Goal: Task Accomplishment & Management: Complete application form

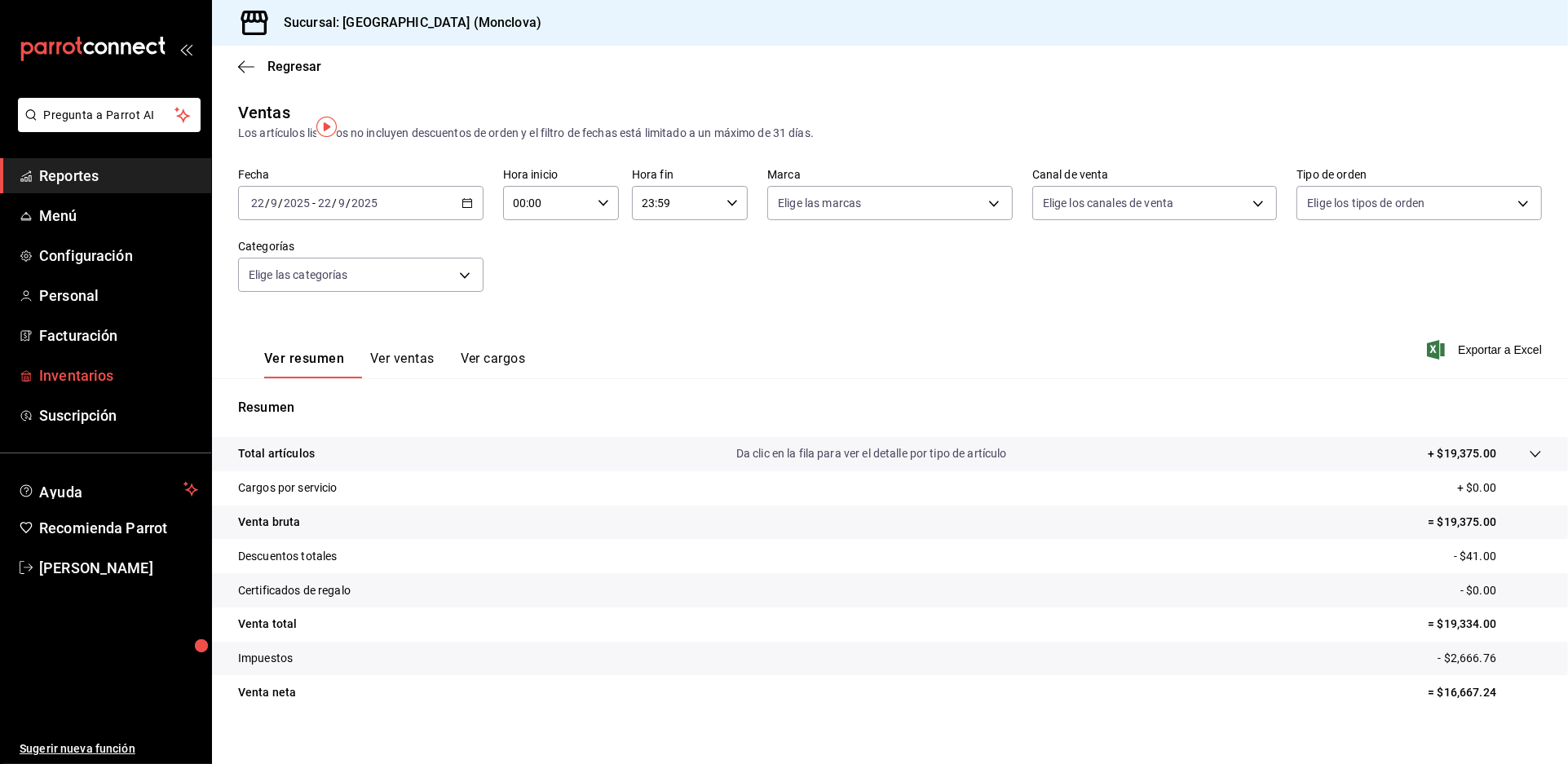
click at [148, 386] on span "Inventarios" at bounding box center [118, 375] width 159 height 22
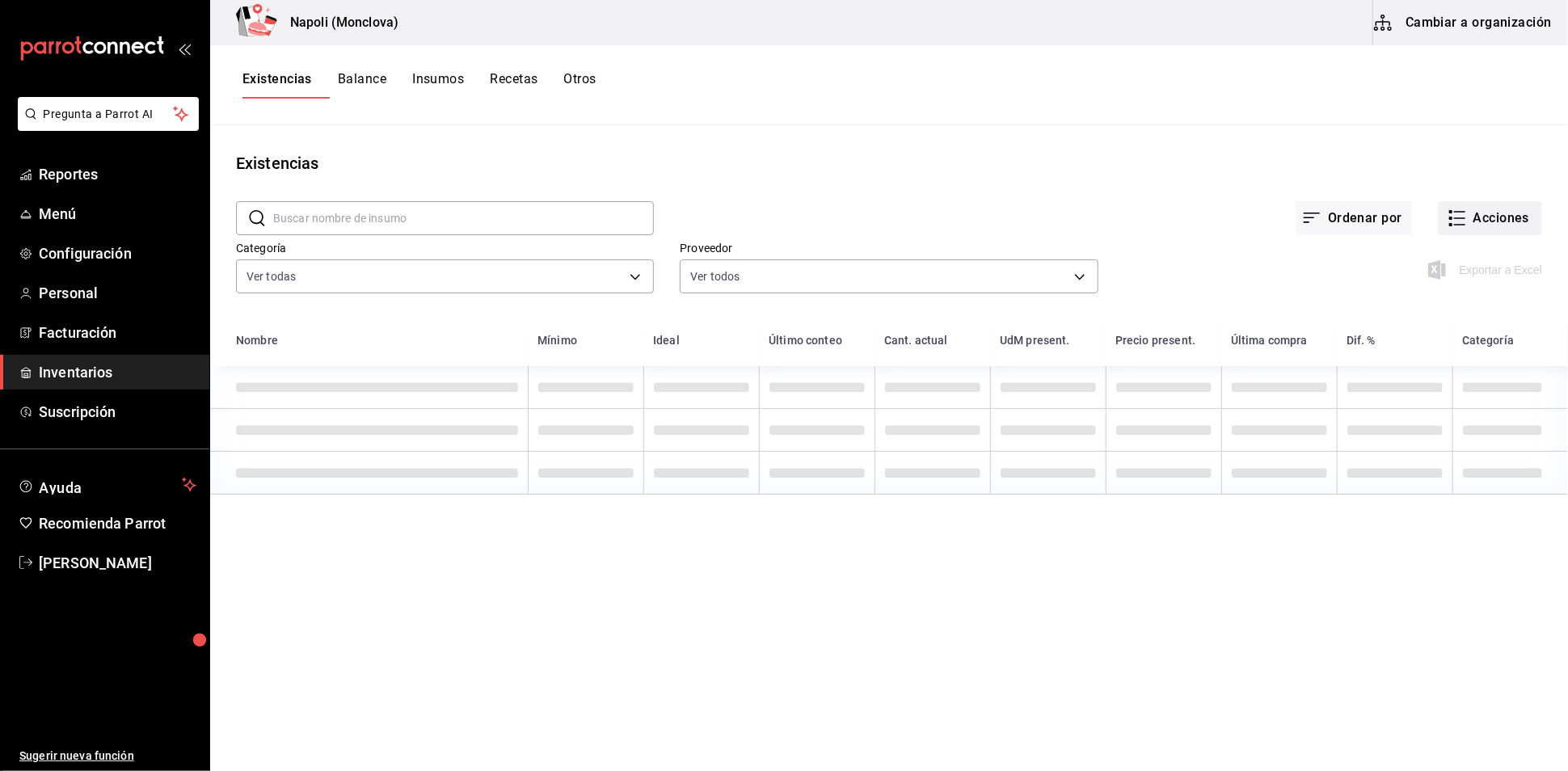
click at [1447, 223] on icon "button" at bounding box center [1457, 219] width 19 height 19
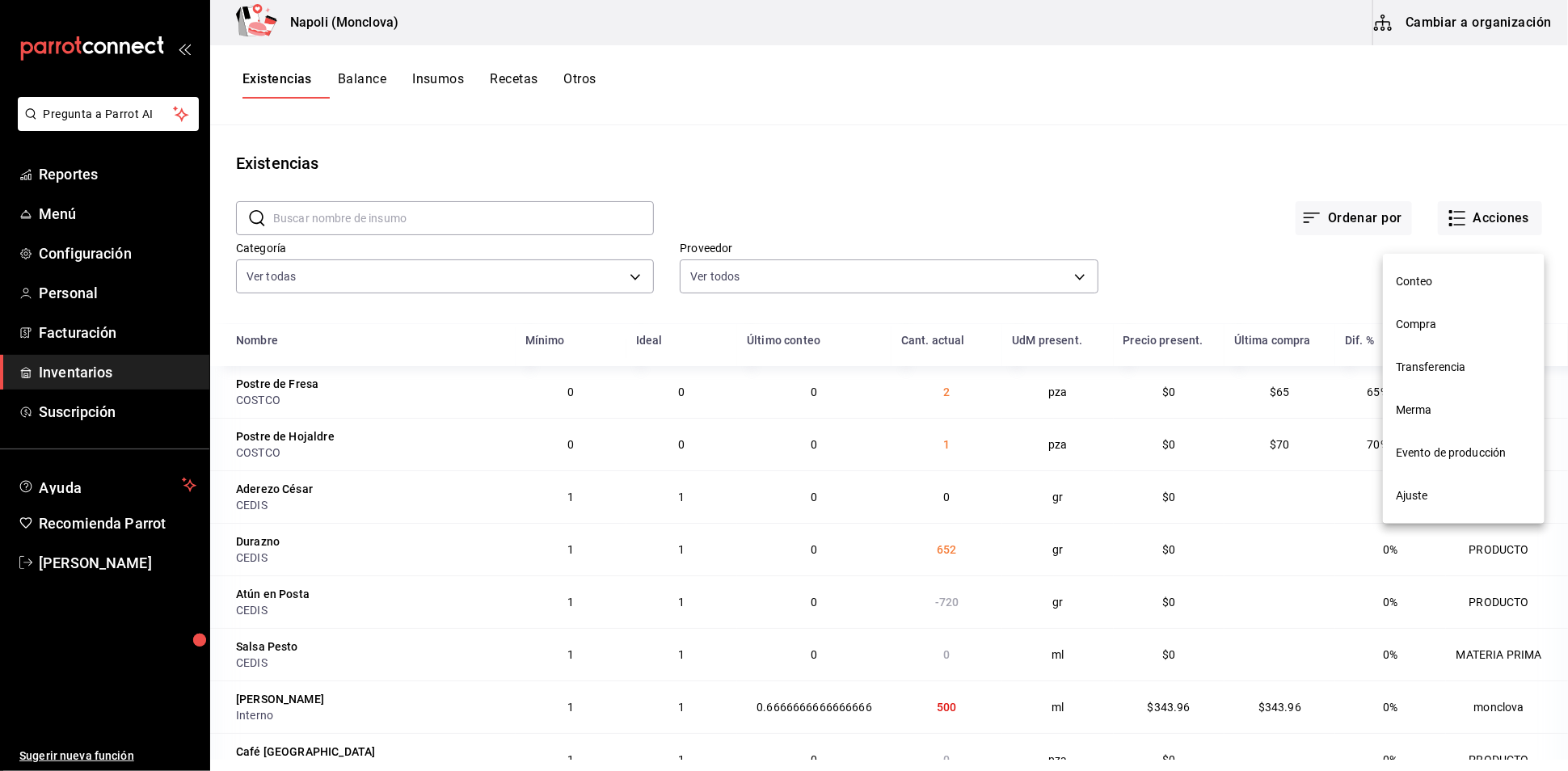
click at [1474, 321] on span "Compra" at bounding box center [1464, 324] width 136 height 17
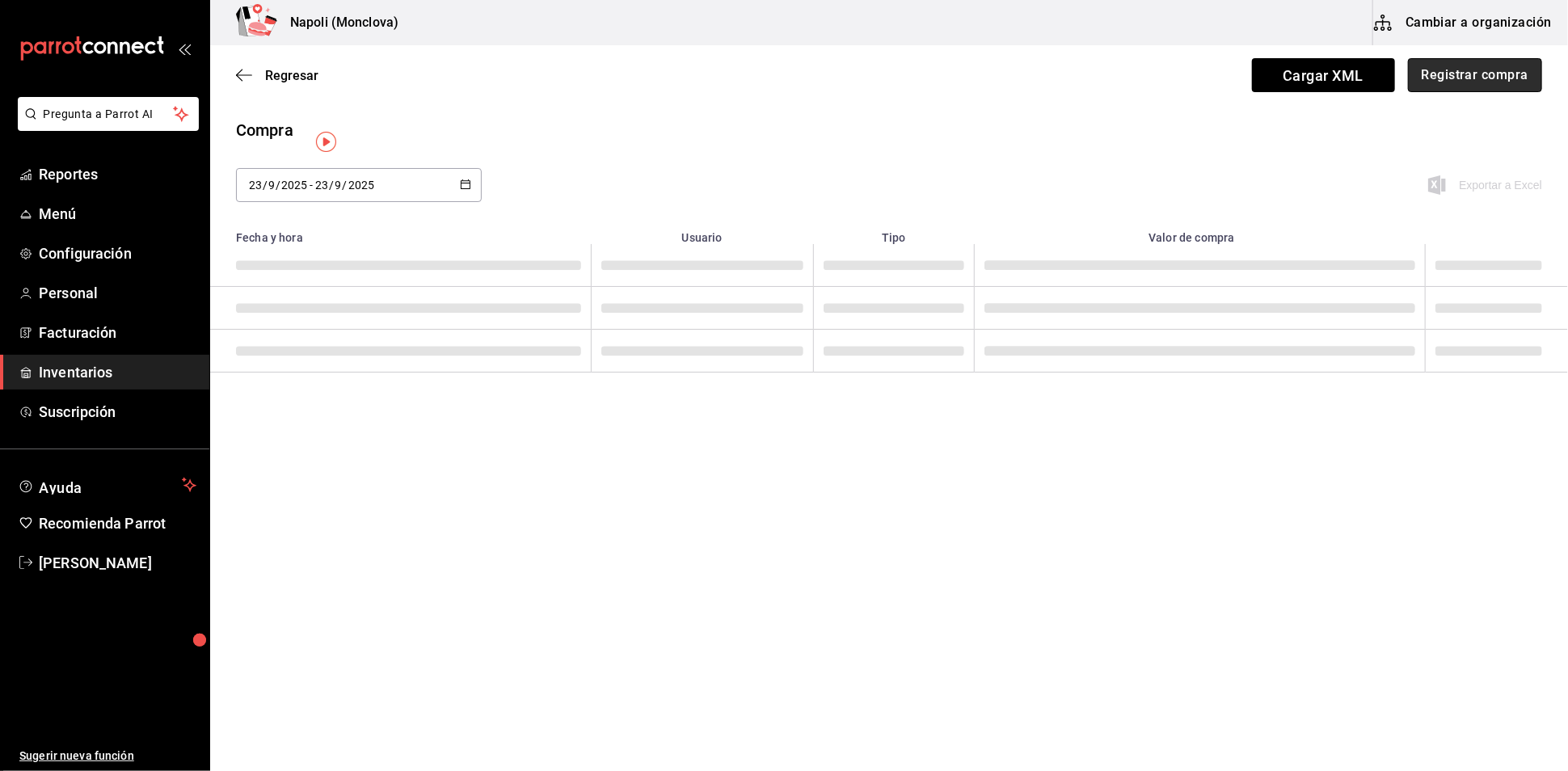
click at [1489, 85] on button "Registrar compra" at bounding box center [1475, 75] width 134 height 34
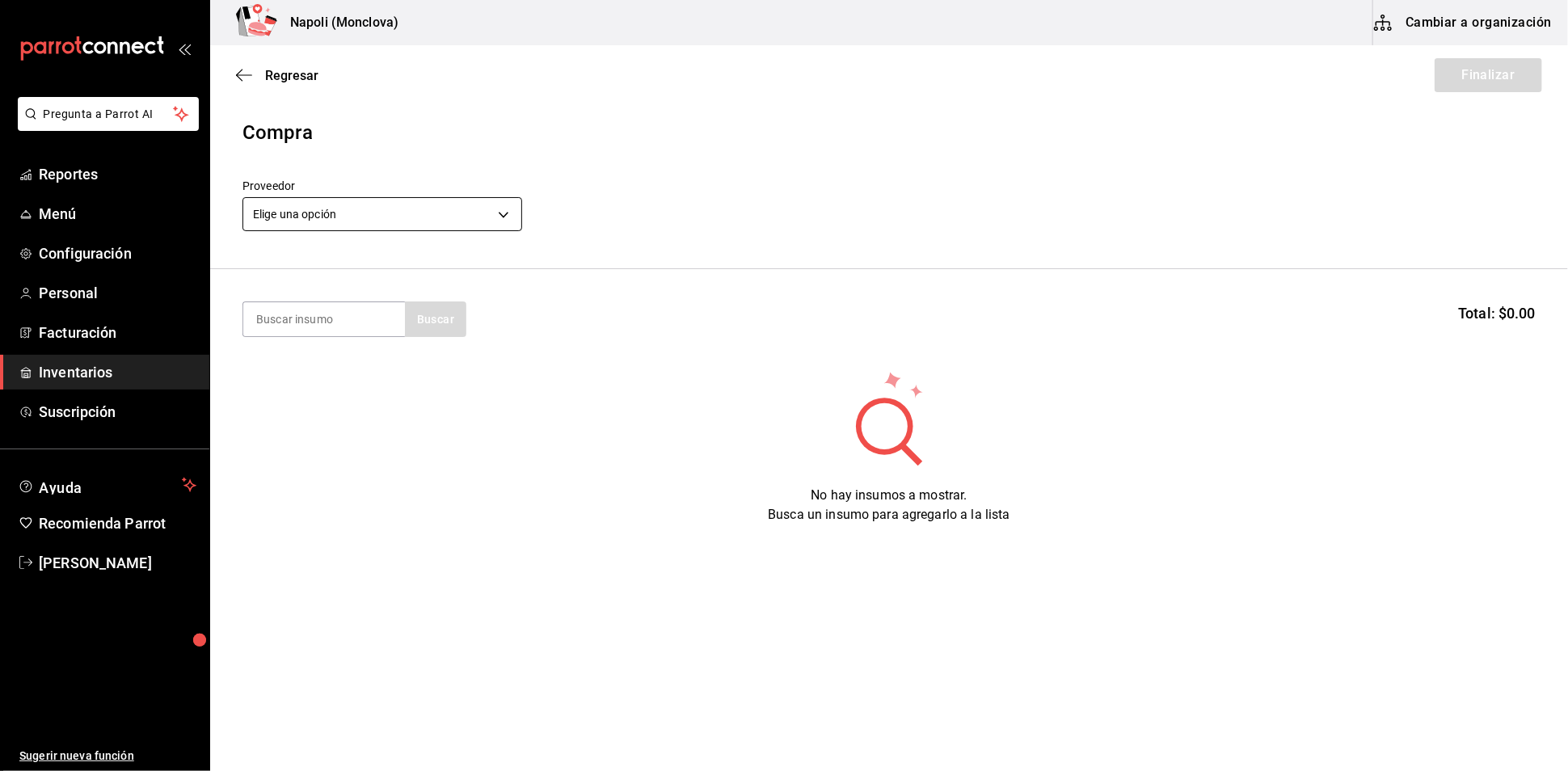
click at [499, 229] on body "Pregunta a Parrot AI Reportes Menú Configuración Personal Facturación Inventari…" at bounding box center [784, 340] width 1568 height 680
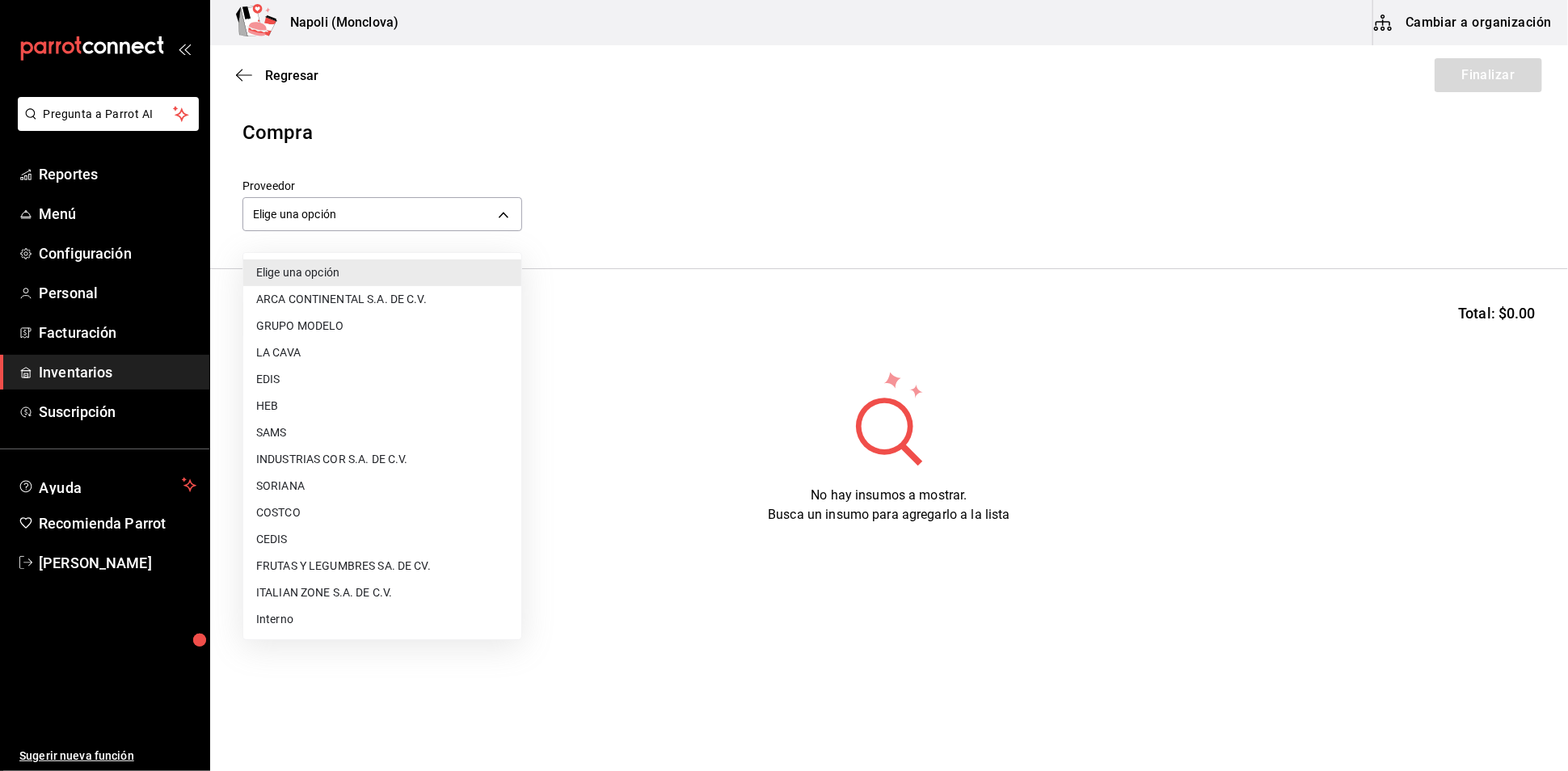
click at [345, 423] on li "SAMS" at bounding box center [382, 433] width 278 height 26
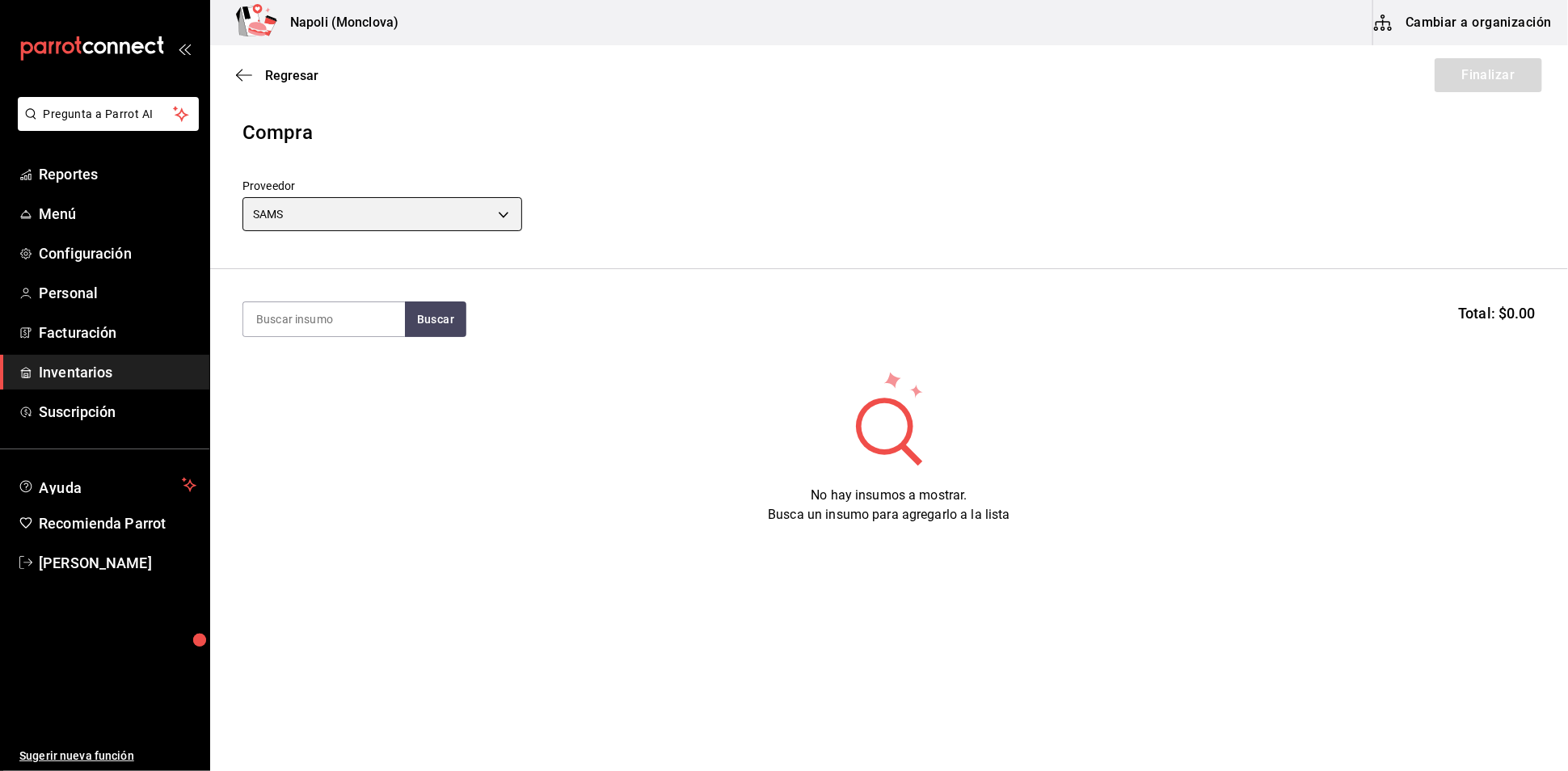
type input "c79ff9d8-8f6c-4814-bfd6-1c81d7e804f1"
click at [331, 337] on input at bounding box center [324, 319] width 162 height 34
type input "PARMESA"
click at [448, 328] on button "Buscar" at bounding box center [436, 319] width 62 height 35
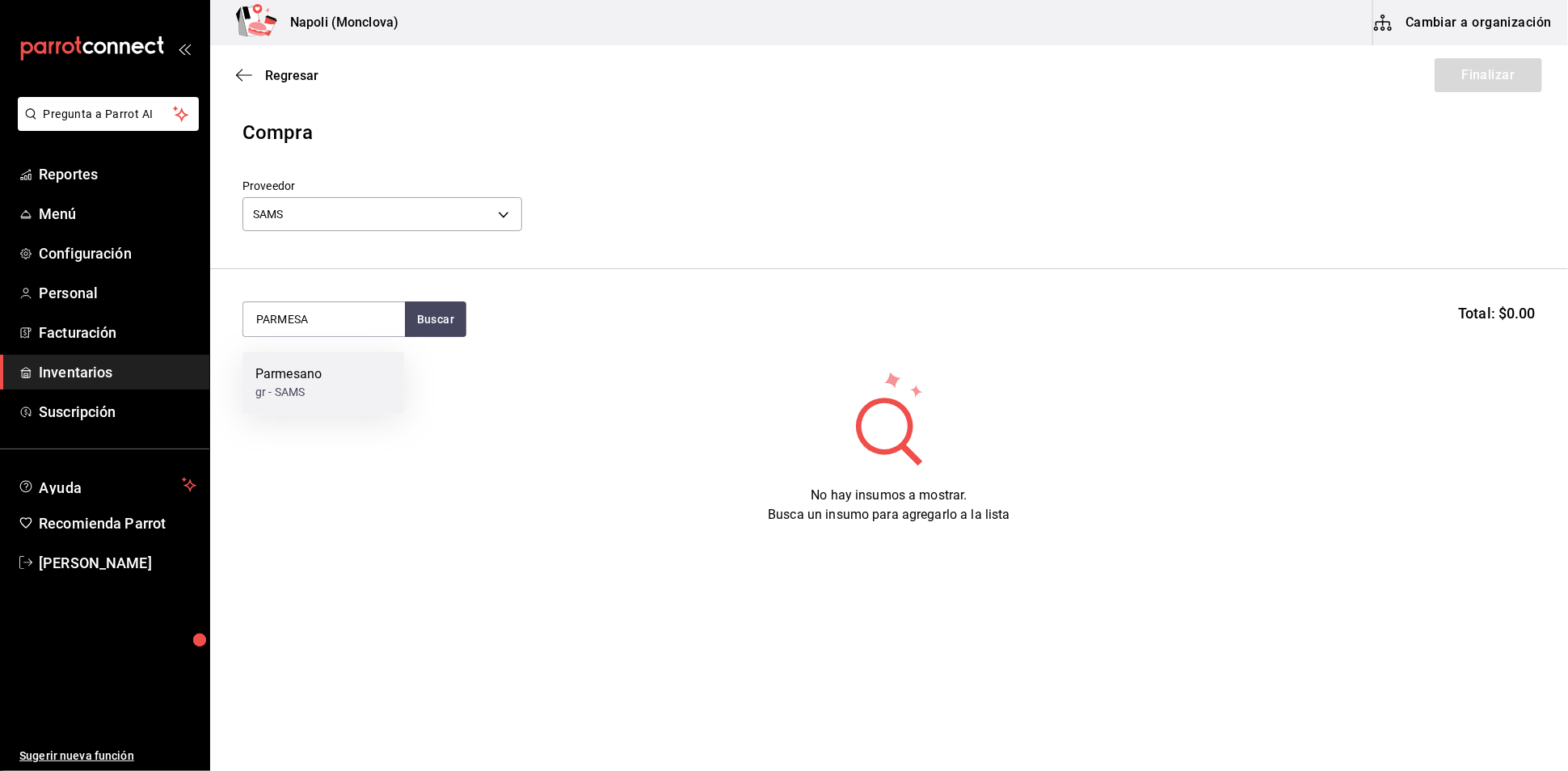
click at [348, 397] on div "Parmesano gr - SAMS" at bounding box center [323, 382] width 162 height 63
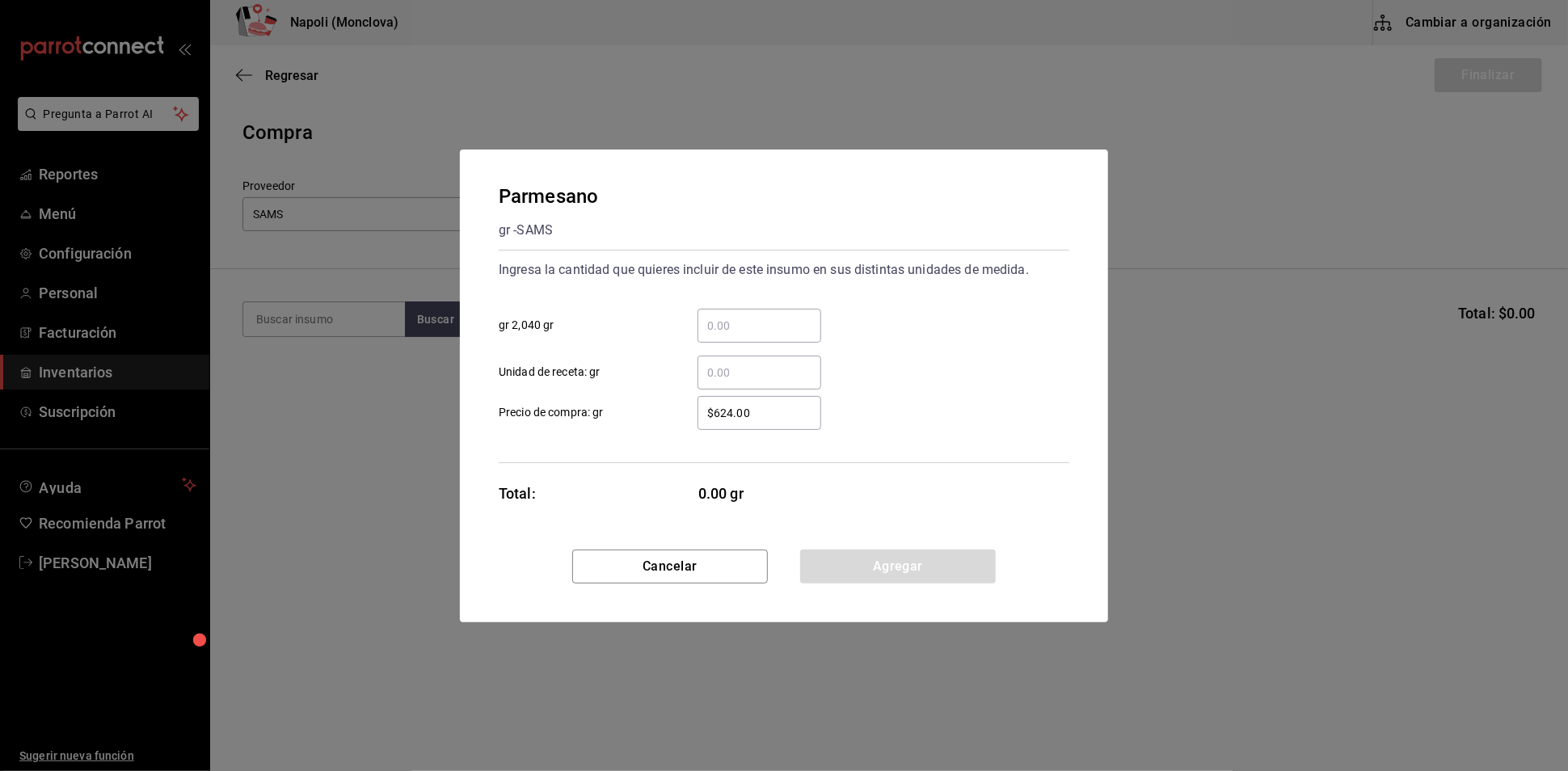
click at [719, 308] on div "​" at bounding box center [759, 325] width 123 height 34
click at [719, 316] on input "​ gr 2,040 gr" at bounding box center [759, 326] width 123 height 19
type input "1"
click at [951, 583] on button "Agregar" at bounding box center [898, 567] width 196 height 34
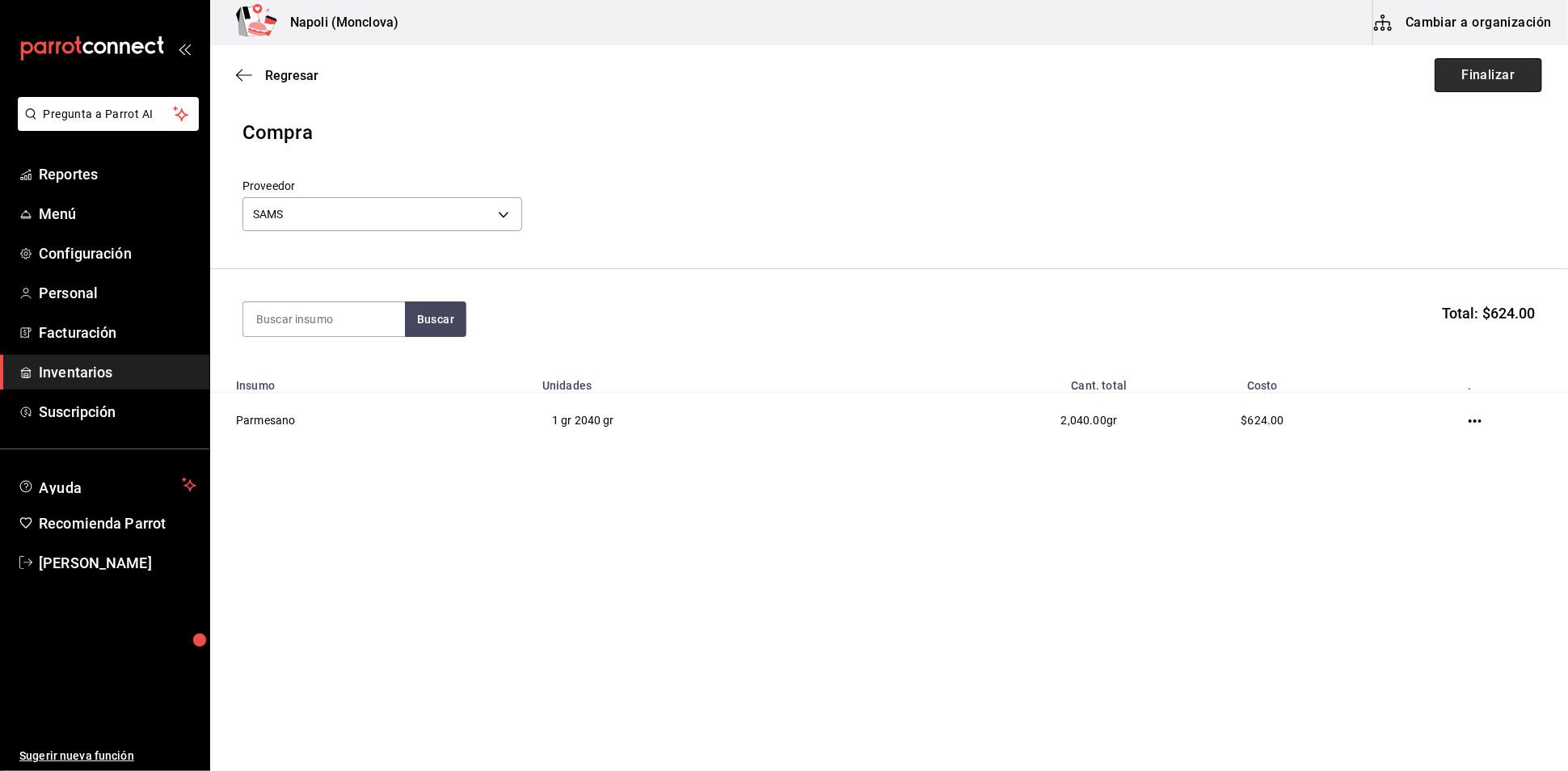
click at [1475, 93] on button "Finalizar" at bounding box center [1489, 75] width 107 height 34
